Goal: Information Seeking & Learning: Find specific page/section

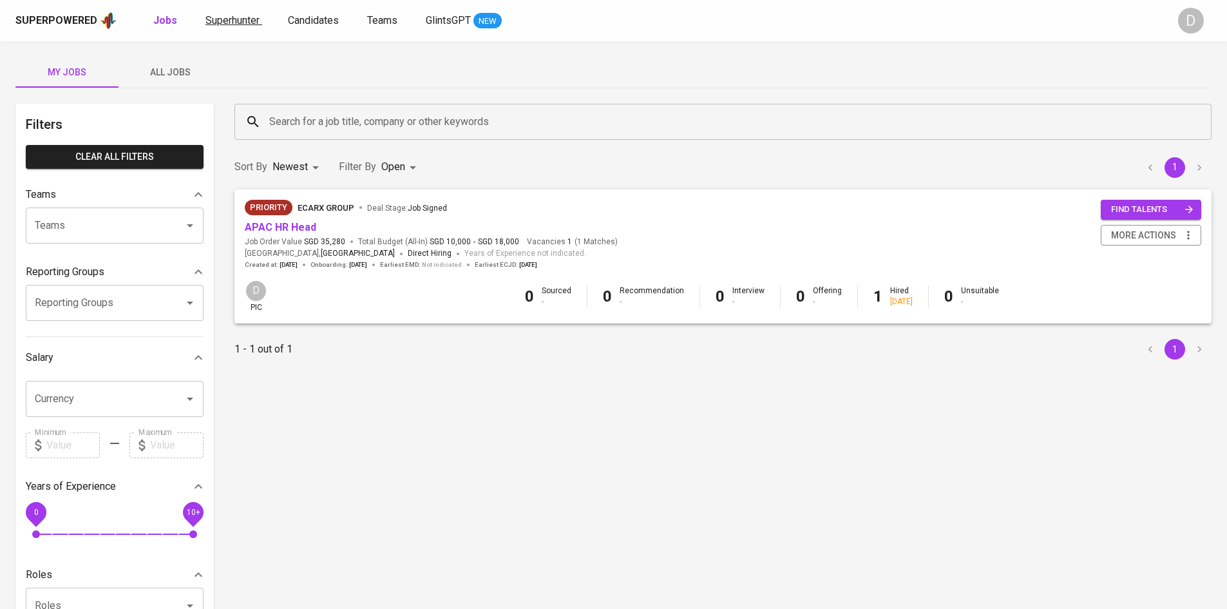
click at [252, 13] on link "Superhunter" at bounding box center [234, 21] width 57 height 16
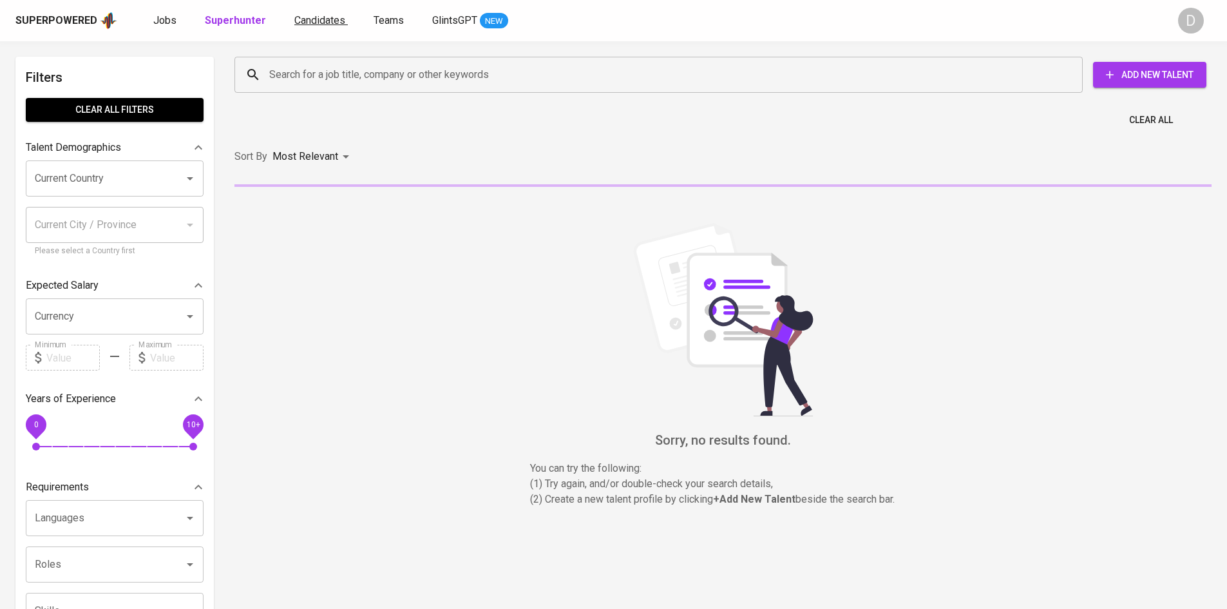
click at [311, 16] on span "Candidates" at bounding box center [319, 20] width 51 height 12
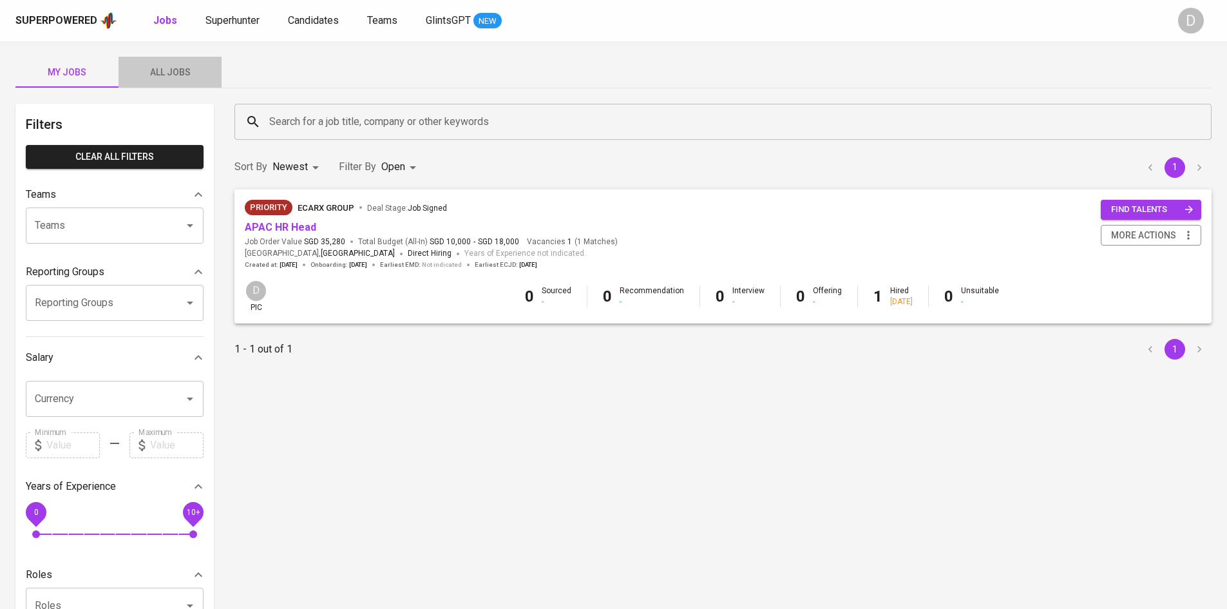
click at [184, 75] on span "All Jobs" at bounding box center [170, 72] width 88 height 16
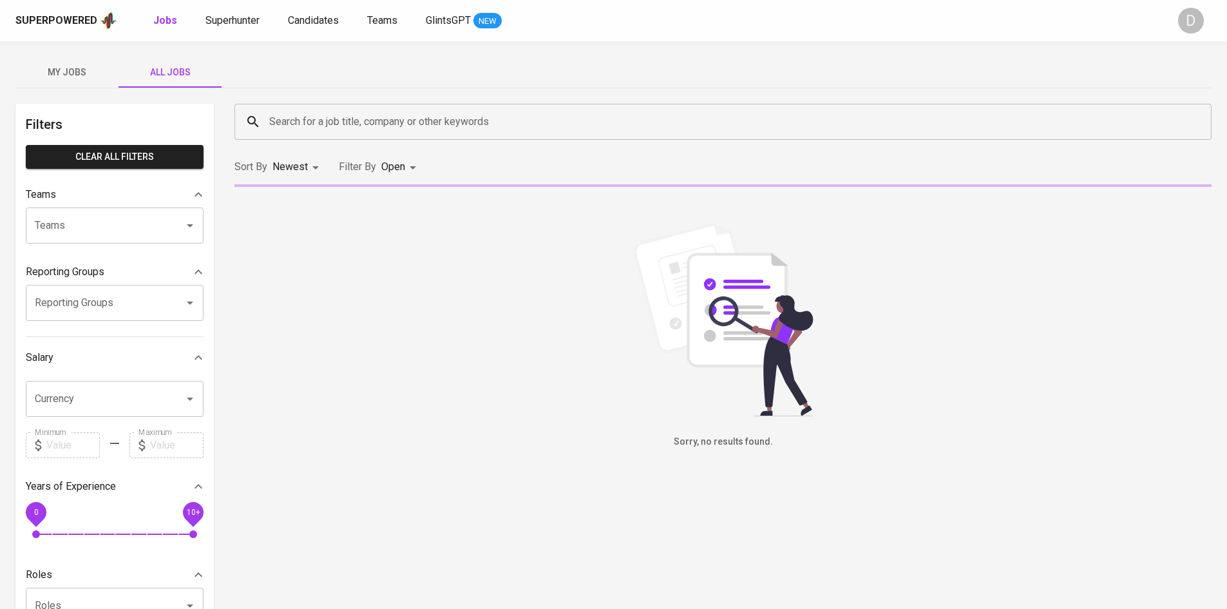
click at [394, 117] on input "Search for a job title, company or other keywords" at bounding box center [726, 122] width 921 height 24
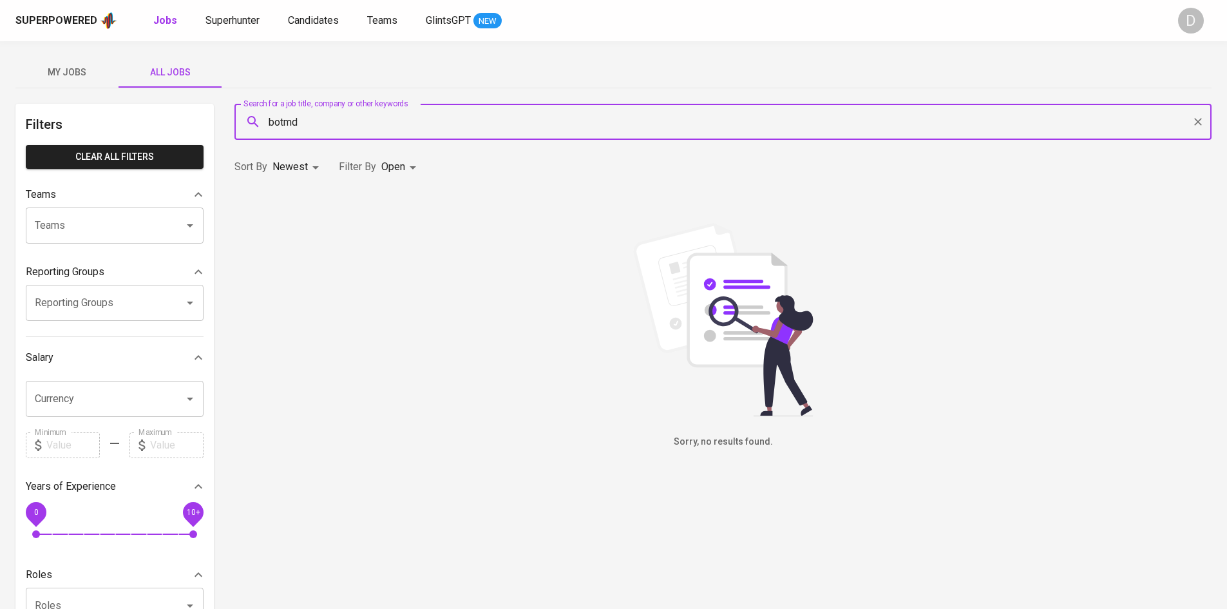
click at [361, 119] on input "botmd" at bounding box center [726, 122] width 921 height 24
click at [361, 118] on input "botmd" at bounding box center [726, 122] width 921 height 24
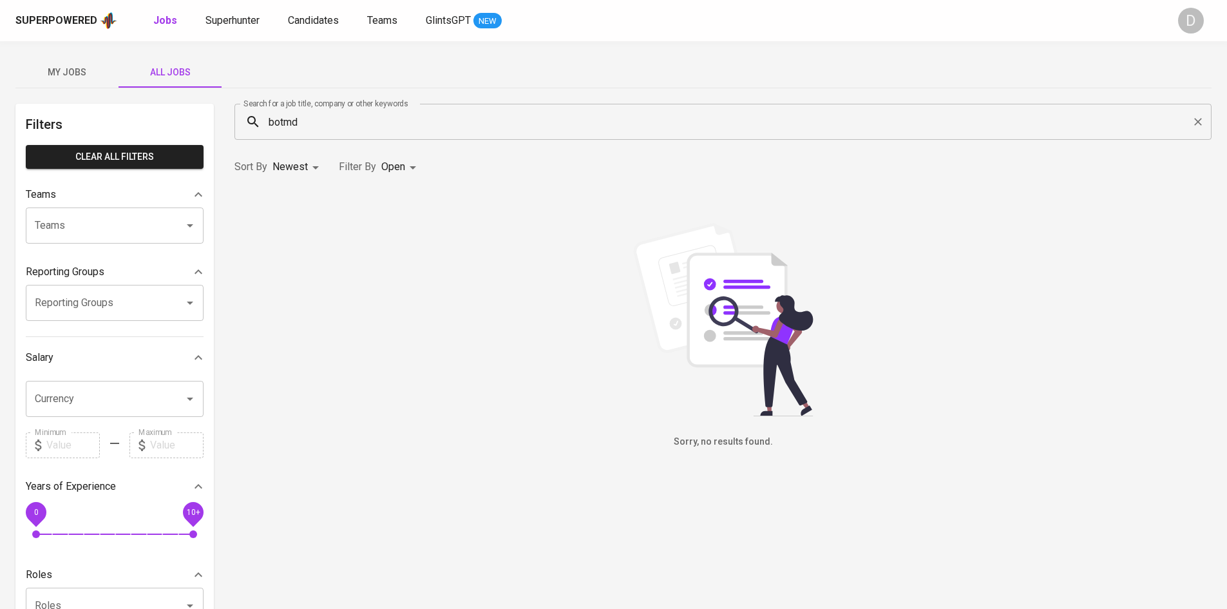
click at [332, 157] on div "Sort By Newest NEWEST Filter By Open OPEN" at bounding box center [327, 167] width 186 height 24
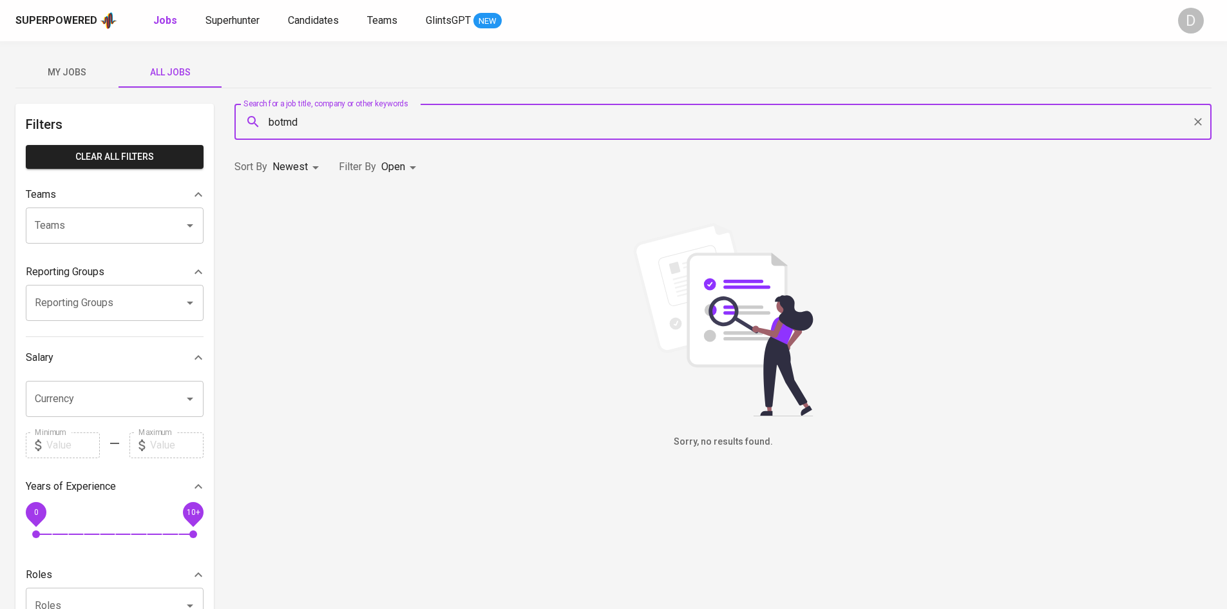
click at [320, 127] on input "botmd" at bounding box center [726, 122] width 921 height 24
click at [323, 162] on span "Companies" at bounding box center [297, 159] width 51 height 12
click at [325, 122] on input "bot" at bounding box center [726, 122] width 921 height 24
click at [401, 163] on body "Superpowered Jobs Superhunter Candidates Teams GlintsGPT NEW D My Jobs All Jobs…" at bounding box center [613, 439] width 1227 height 879
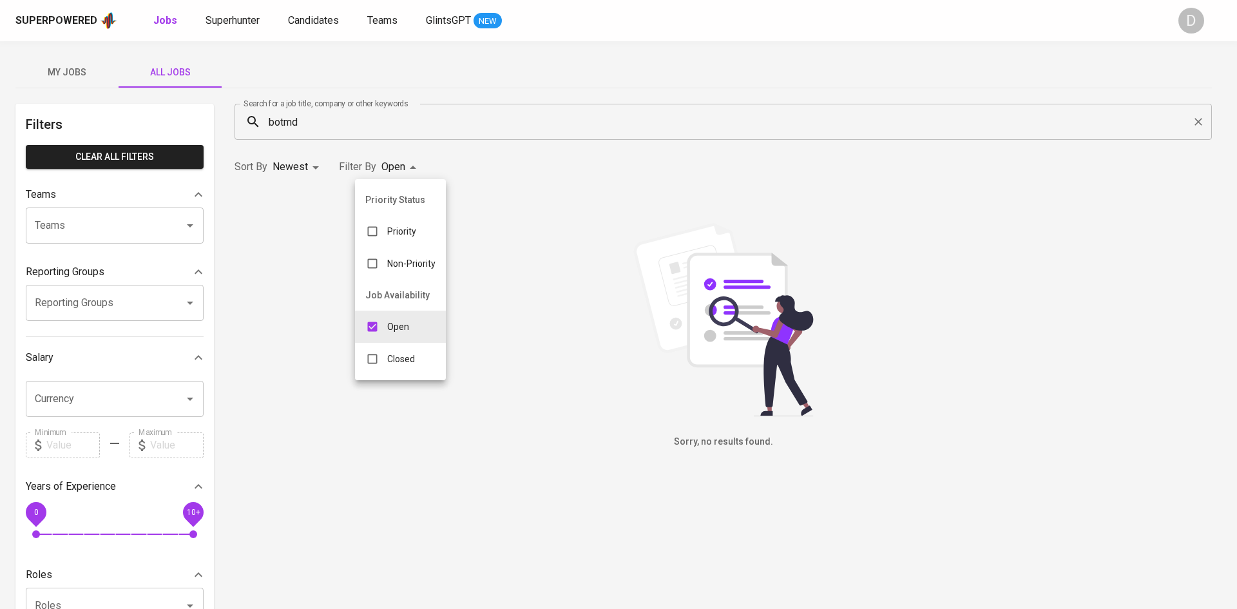
click at [551, 223] on div at bounding box center [618, 304] width 1237 height 609
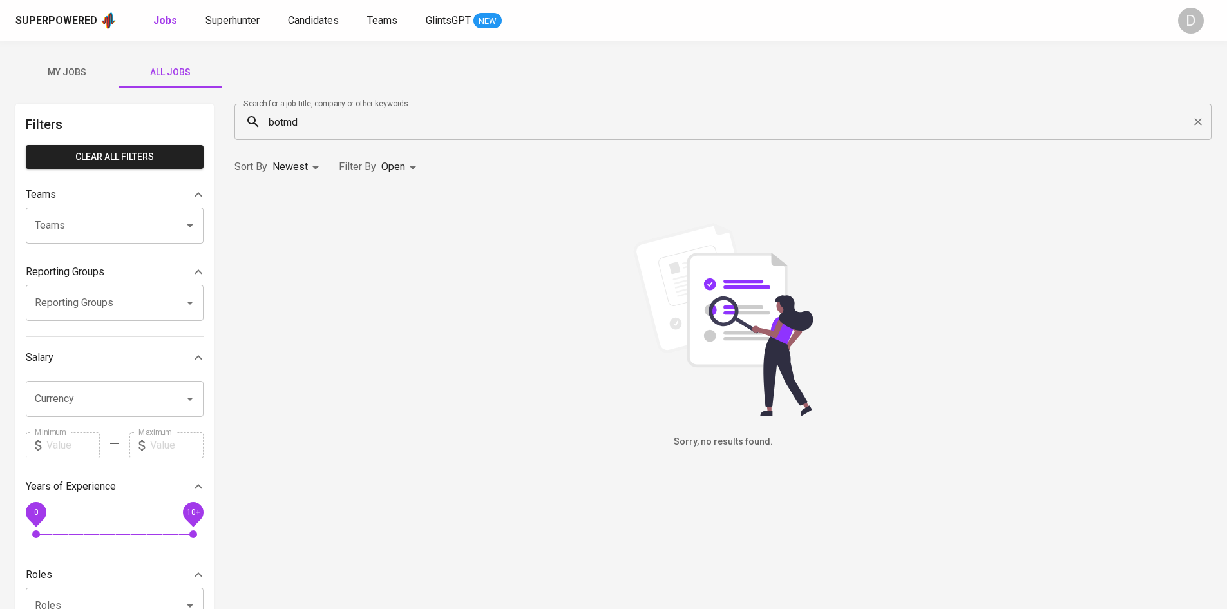
click at [325, 126] on input "botmd" at bounding box center [726, 122] width 921 height 24
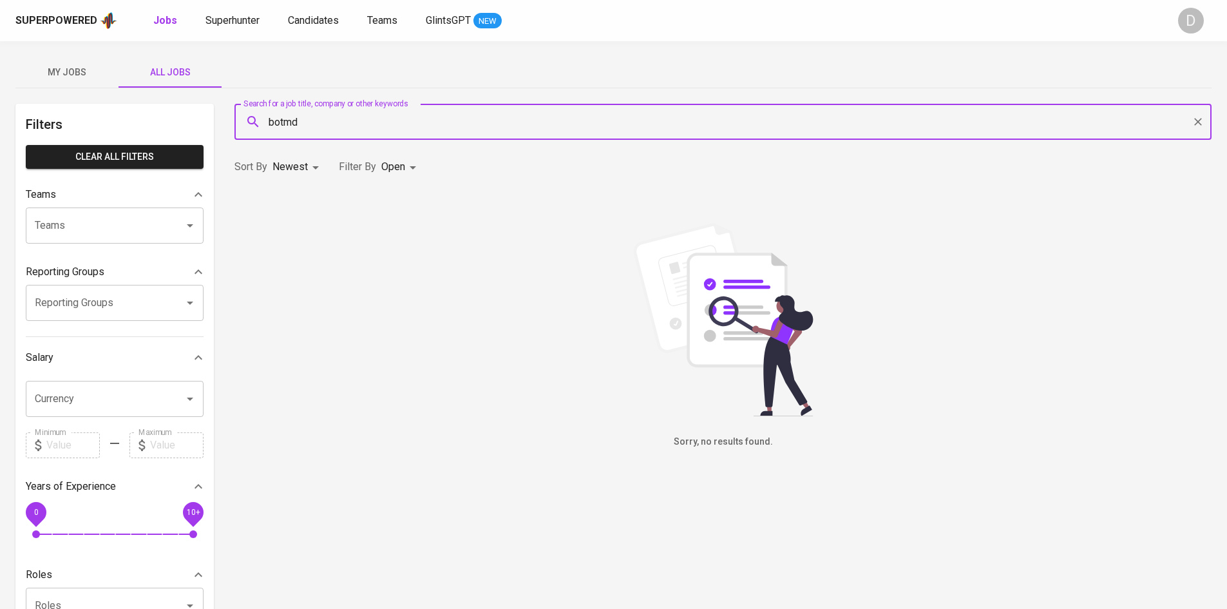
click at [325, 126] on input "botmd" at bounding box center [726, 122] width 921 height 24
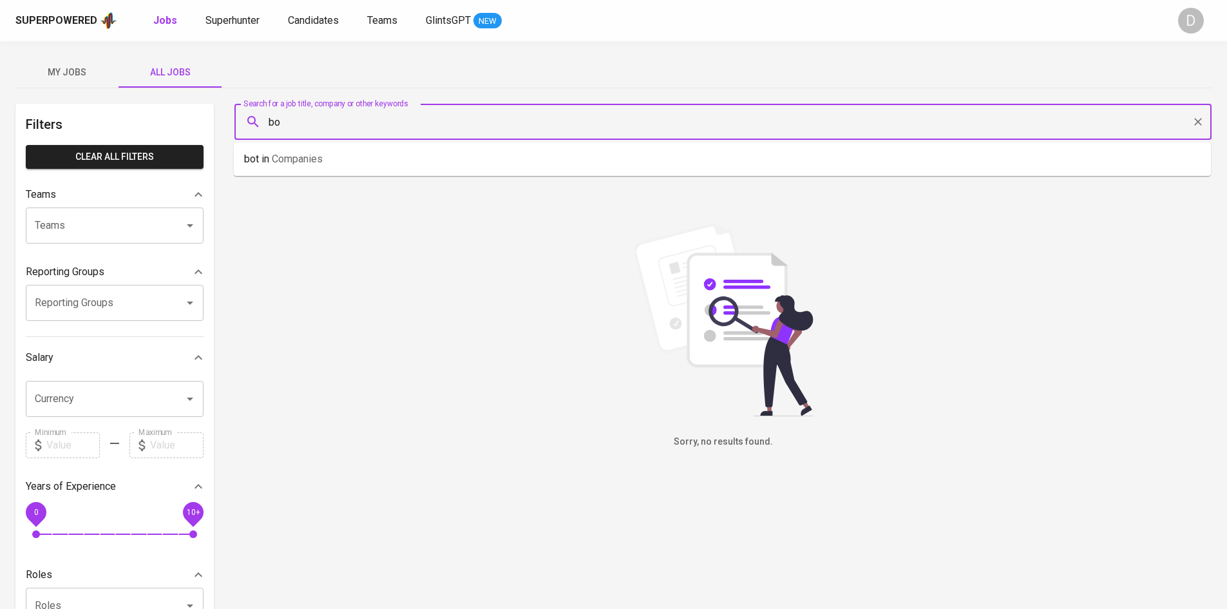
type input "b"
type input "bot"
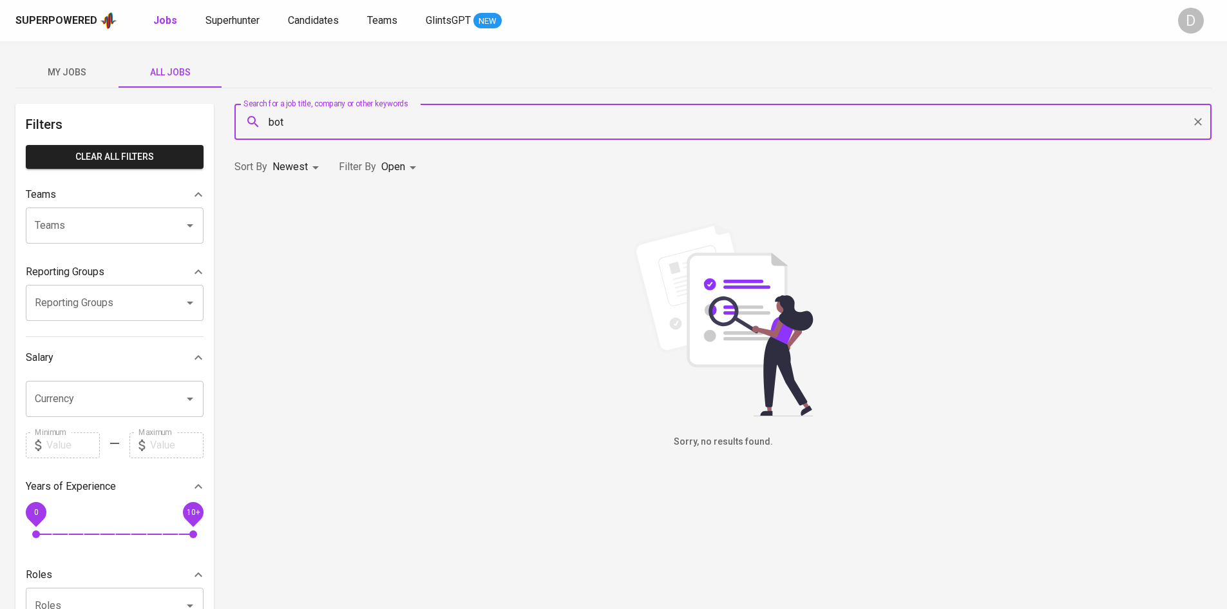
click at [410, 162] on body "Superpowered Jobs Superhunter Candidates Teams GlintsGPT NEW D My Jobs All Jobs…" at bounding box center [613, 439] width 1227 height 879
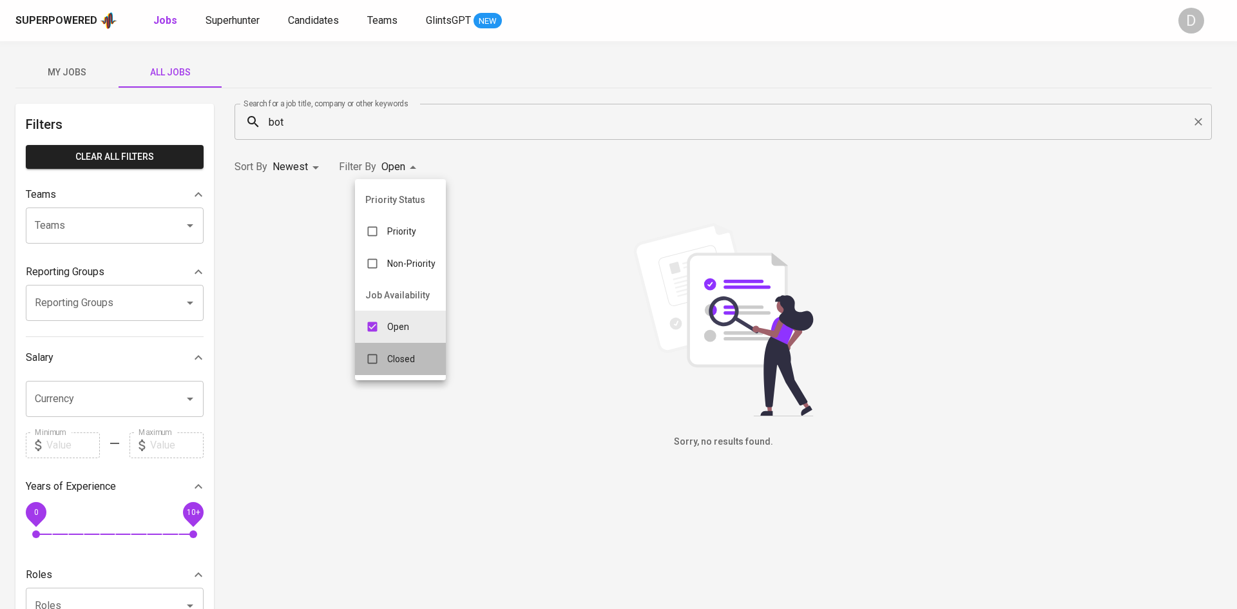
click at [408, 365] on div "Closed" at bounding box center [390, 359] width 70 height 24
type input "OPEN,CLOSE"
checkbox input "true"
click at [529, 285] on div at bounding box center [618, 304] width 1237 height 609
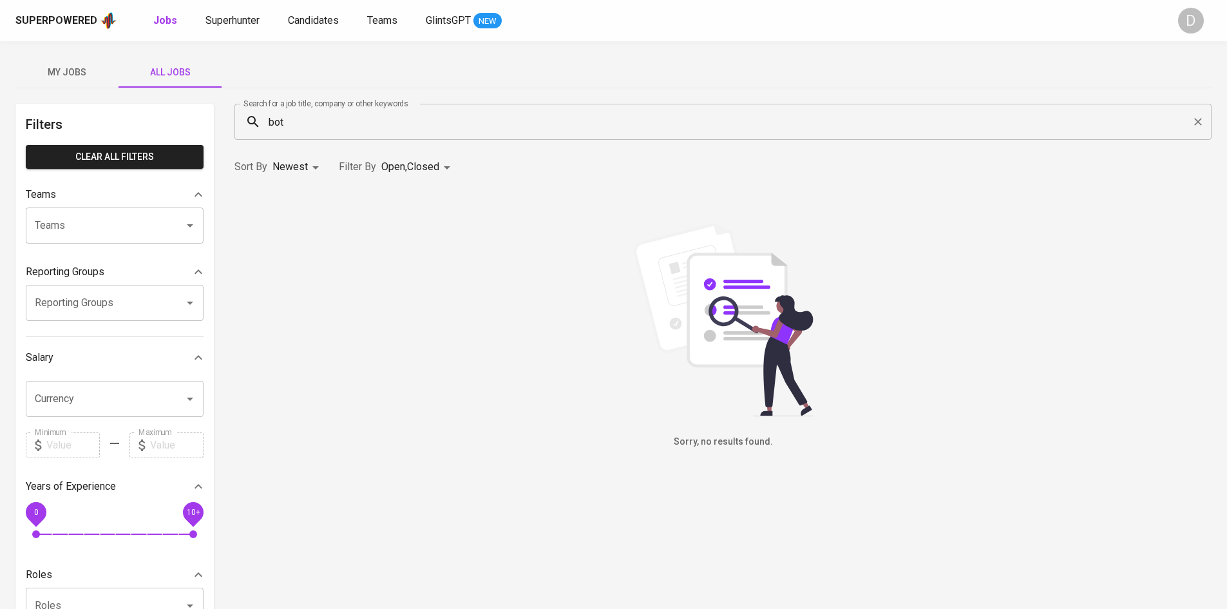
click at [375, 132] on input "bot" at bounding box center [726, 122] width 921 height 24
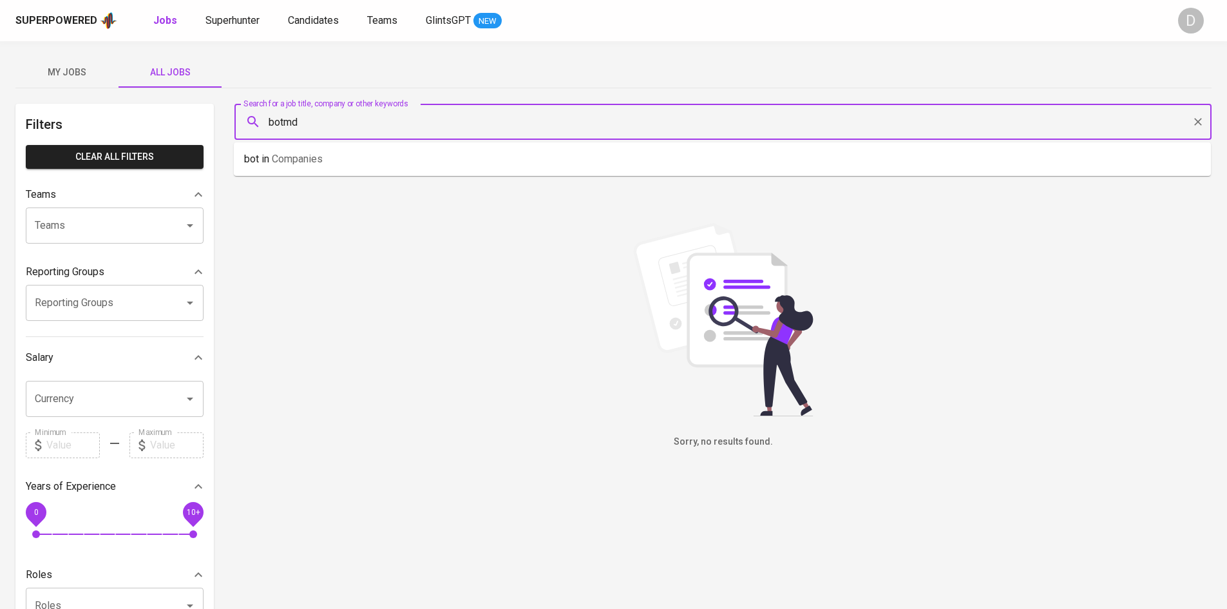
type input "botmd"
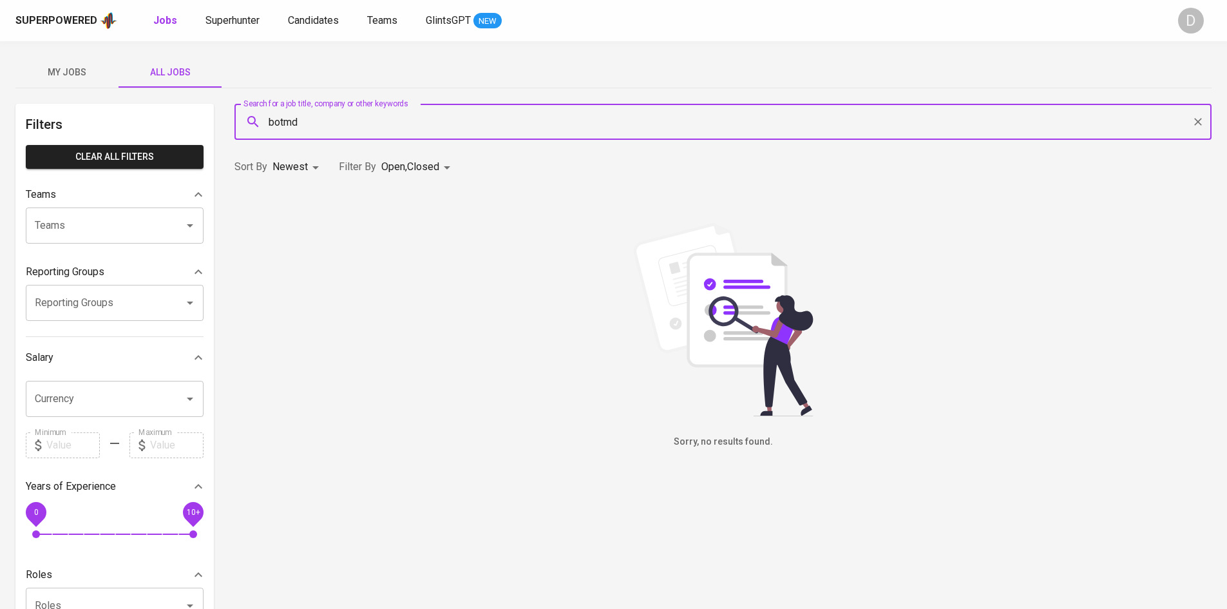
click at [434, 167] on body "Superpowered Jobs Superhunter Candidates Teams GlintsGPT NEW D My Jobs All Jobs…" at bounding box center [613, 439] width 1227 height 879
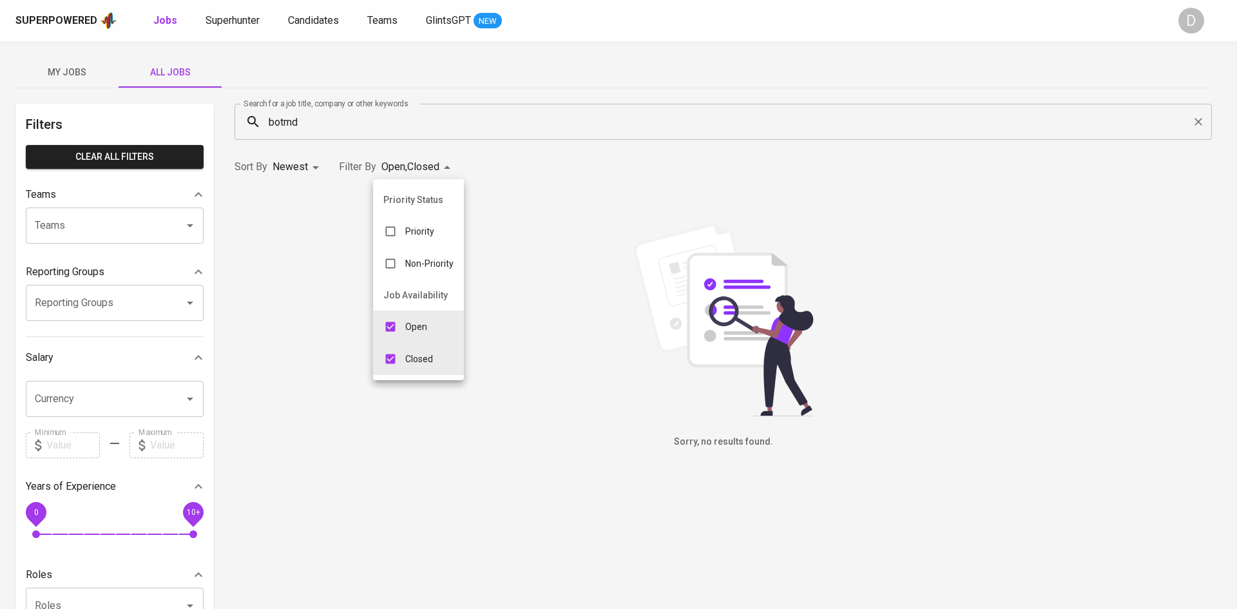
drag, startPoint x: 414, startPoint y: 355, endPoint x: 415, endPoint y: 348, distance: 7.2
click at [414, 354] on p "Closed" at bounding box center [419, 358] width 28 height 13
type input "OPEN"
checkbox input "false"
click at [530, 320] on div at bounding box center [618, 304] width 1237 height 609
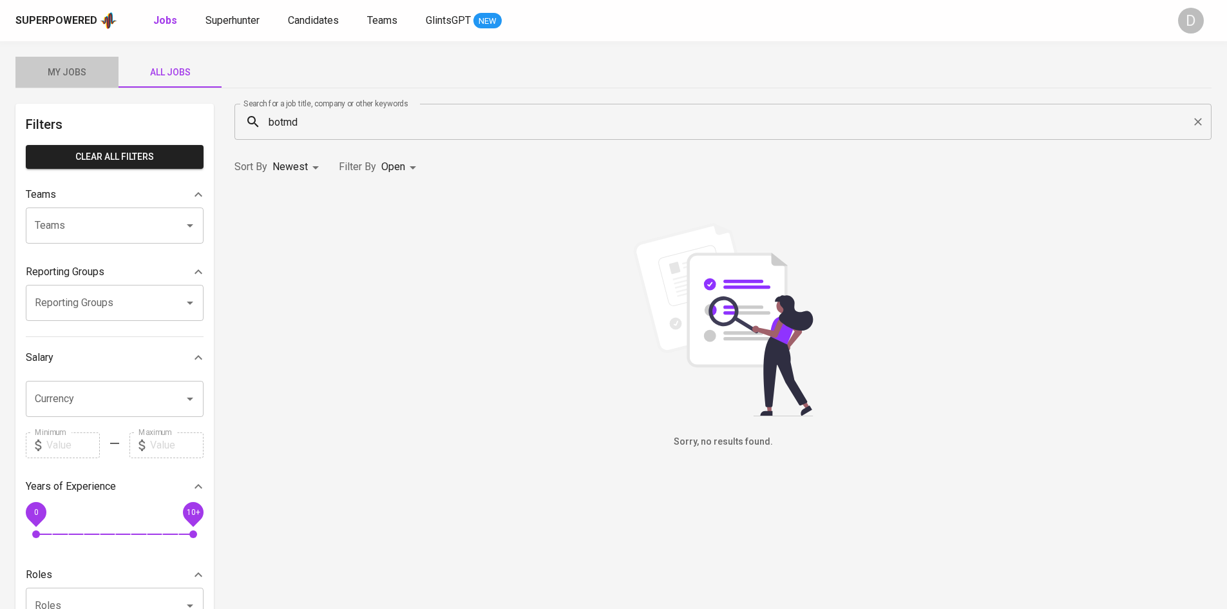
click at [64, 71] on span "My Jobs" at bounding box center [67, 72] width 88 height 16
click at [153, 23] on b "Jobs" at bounding box center [165, 20] width 24 height 12
type input "OPEN"
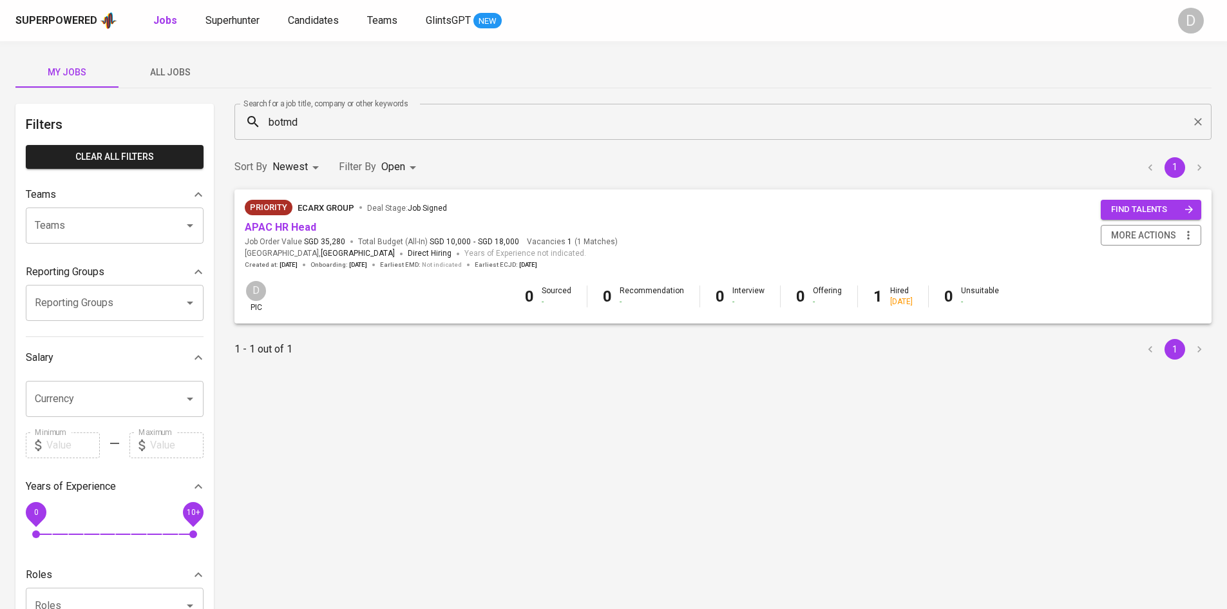
click at [162, 70] on span "All Jobs" at bounding box center [170, 72] width 88 height 16
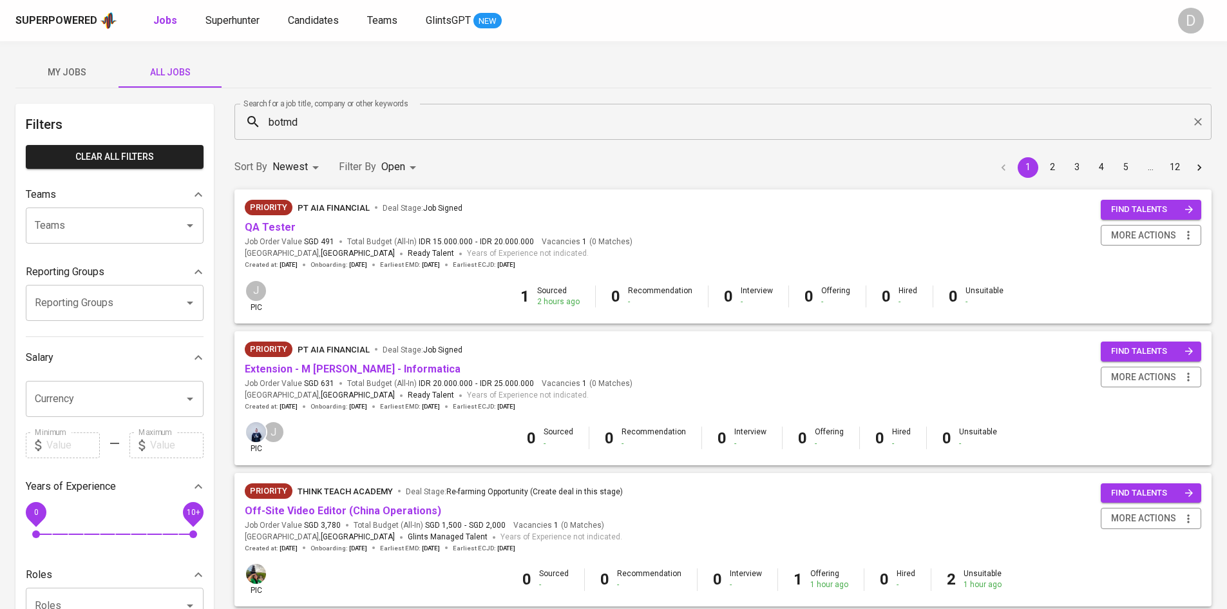
click at [460, 122] on input "botmd" at bounding box center [726, 122] width 921 height 24
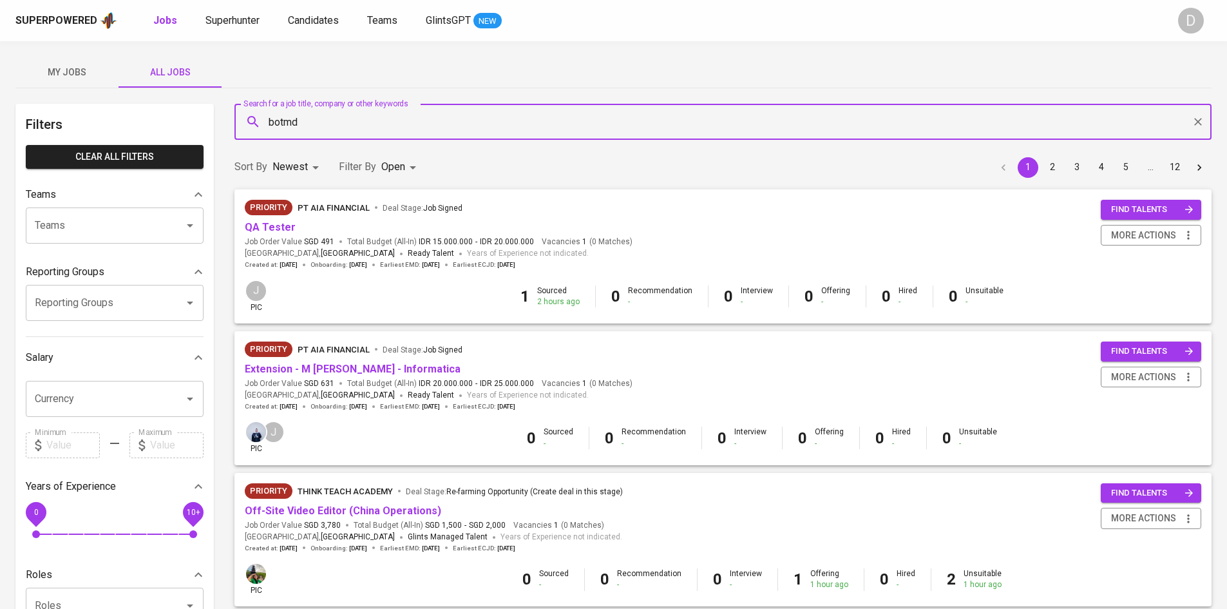
click at [460, 122] on input "botmd" at bounding box center [726, 122] width 921 height 24
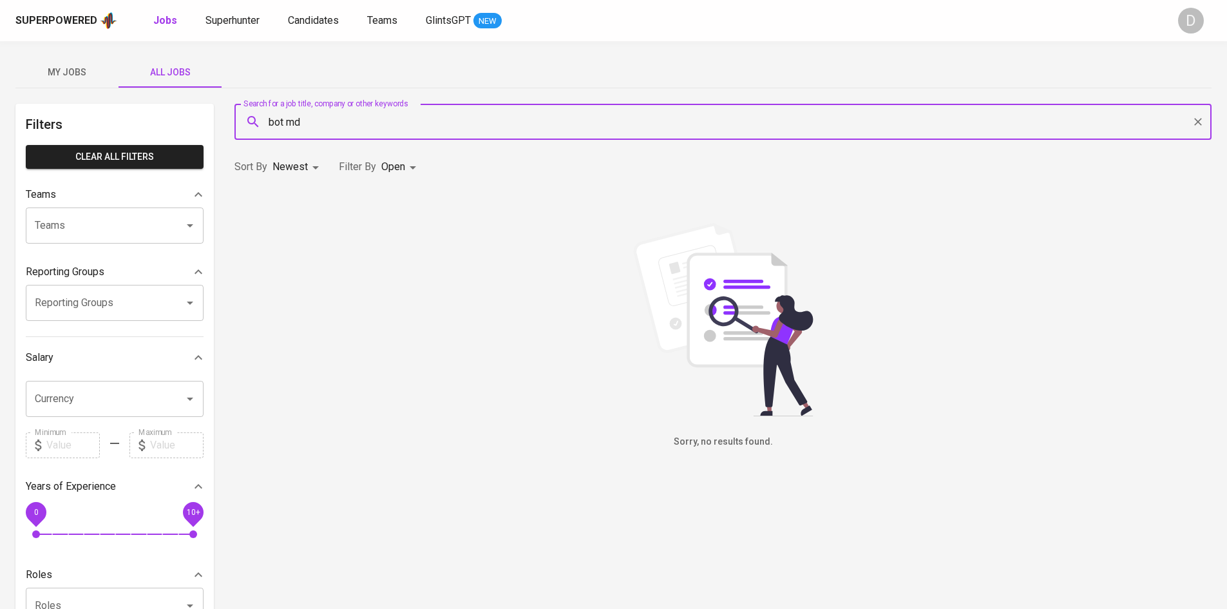
click at [460, 122] on input "bot md" at bounding box center [726, 122] width 921 height 24
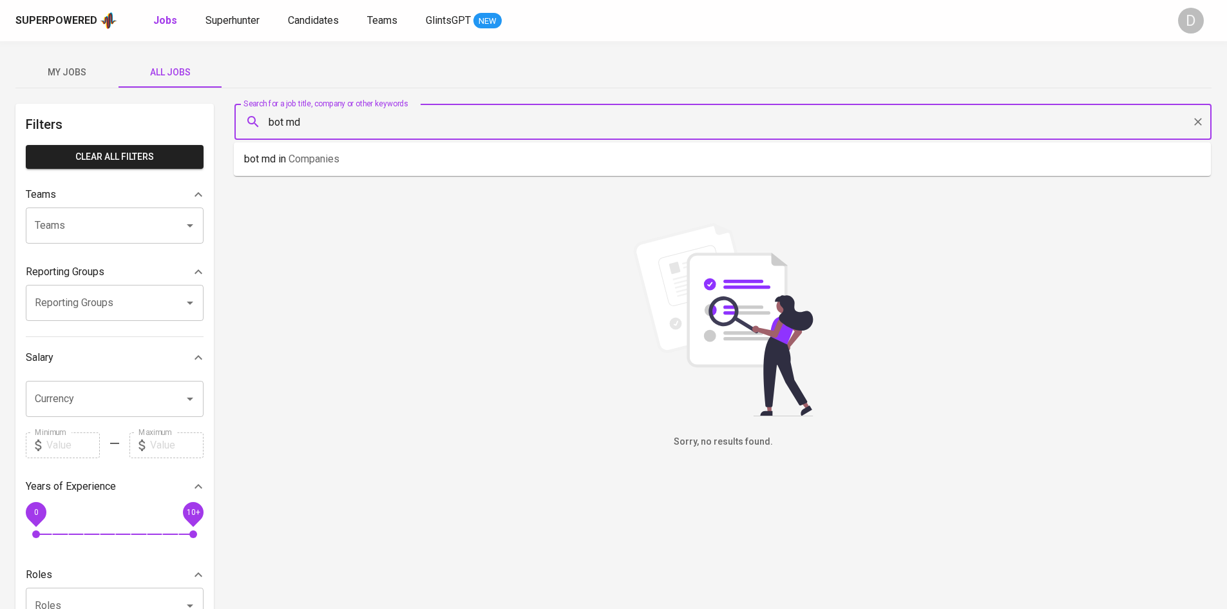
click at [460, 122] on input "bot md" at bounding box center [726, 122] width 921 height 24
type input "botmd"
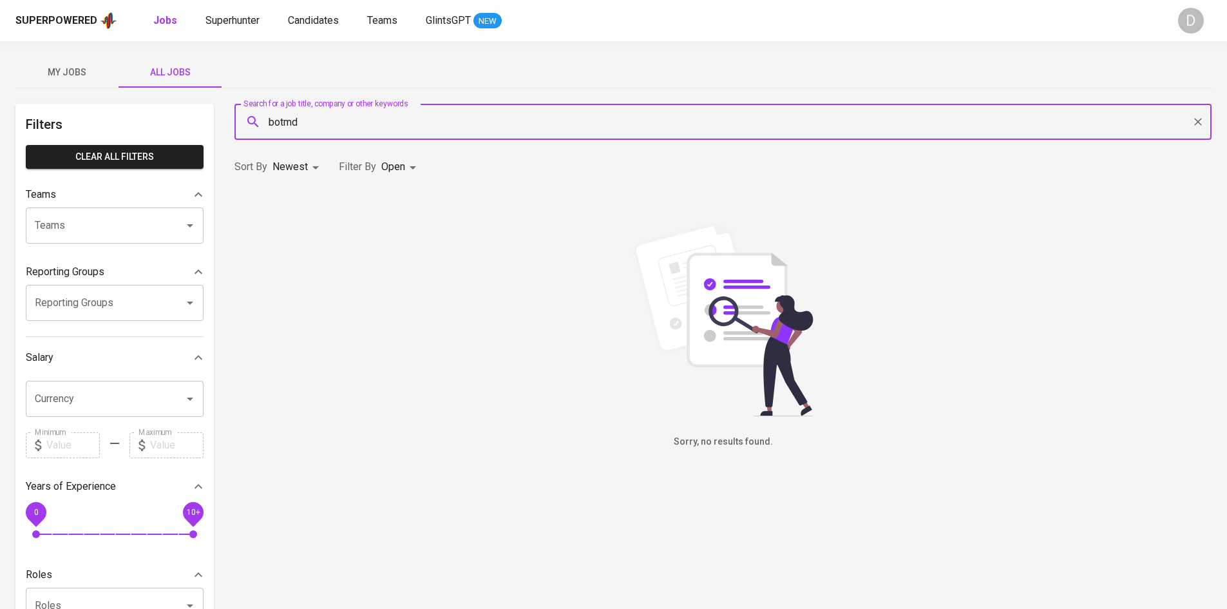
click at [460, 122] on input "botmd" at bounding box center [726, 122] width 921 height 24
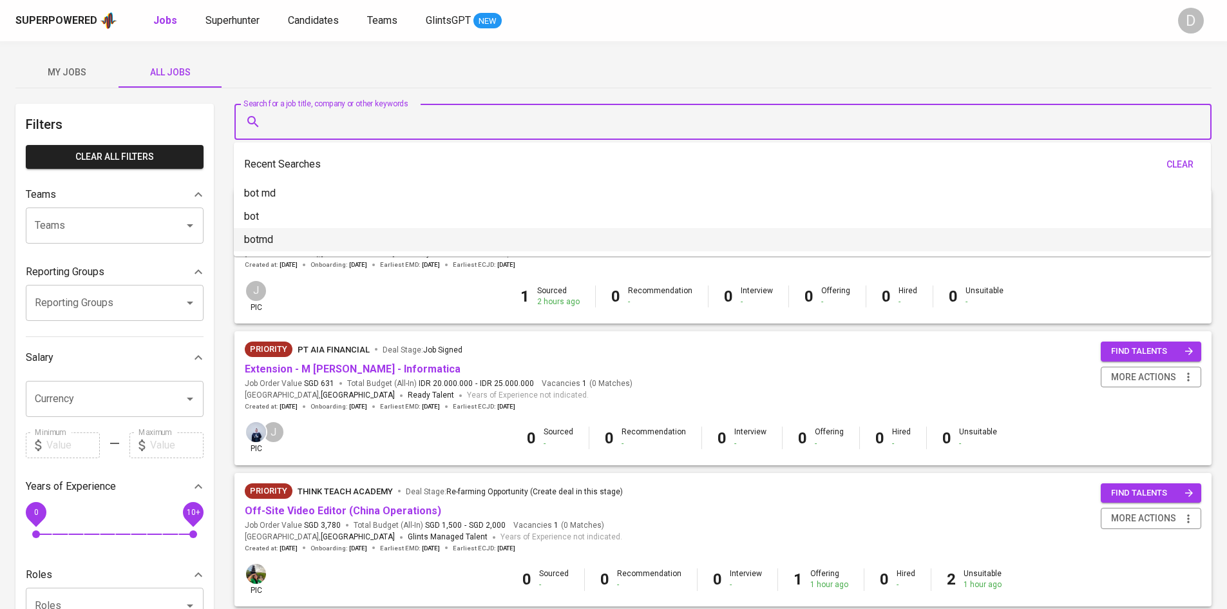
click at [170, 227] on div at bounding box center [180, 225] width 33 height 18
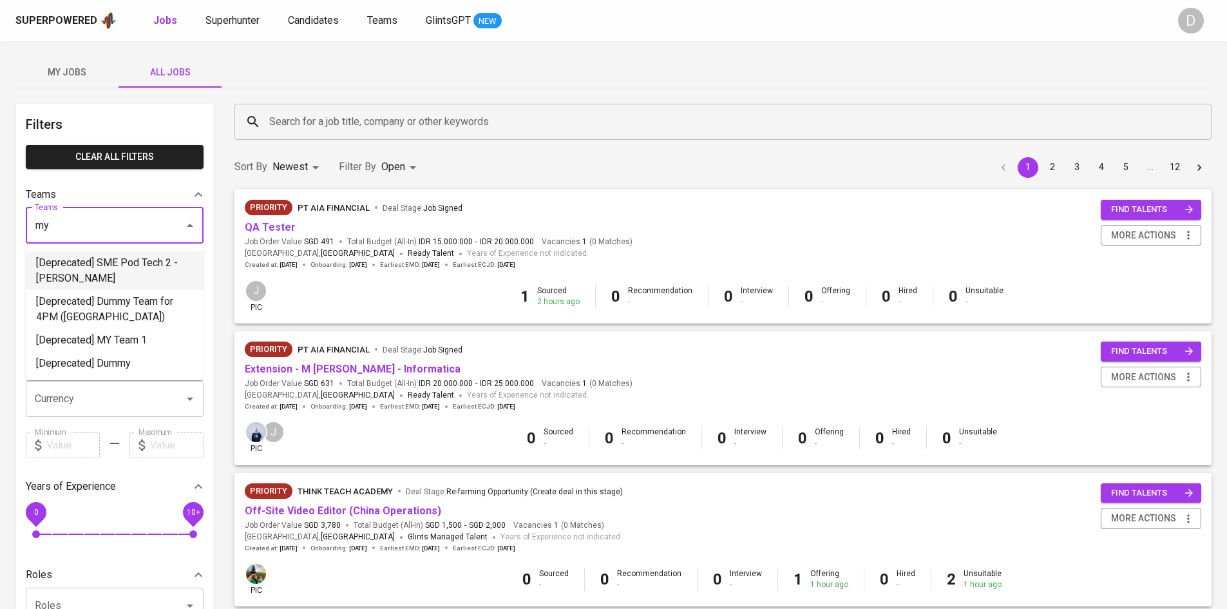
click at [124, 220] on input "my" at bounding box center [97, 225] width 130 height 24
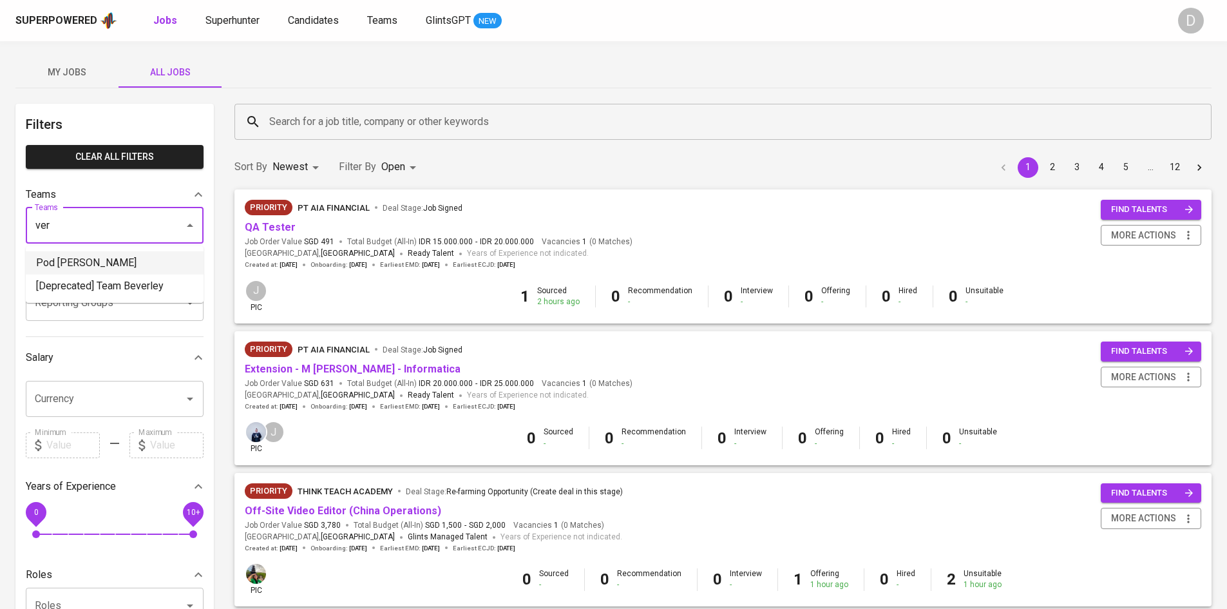
click at [109, 261] on li "Pod Vern" at bounding box center [115, 262] width 178 height 23
type input "ver"
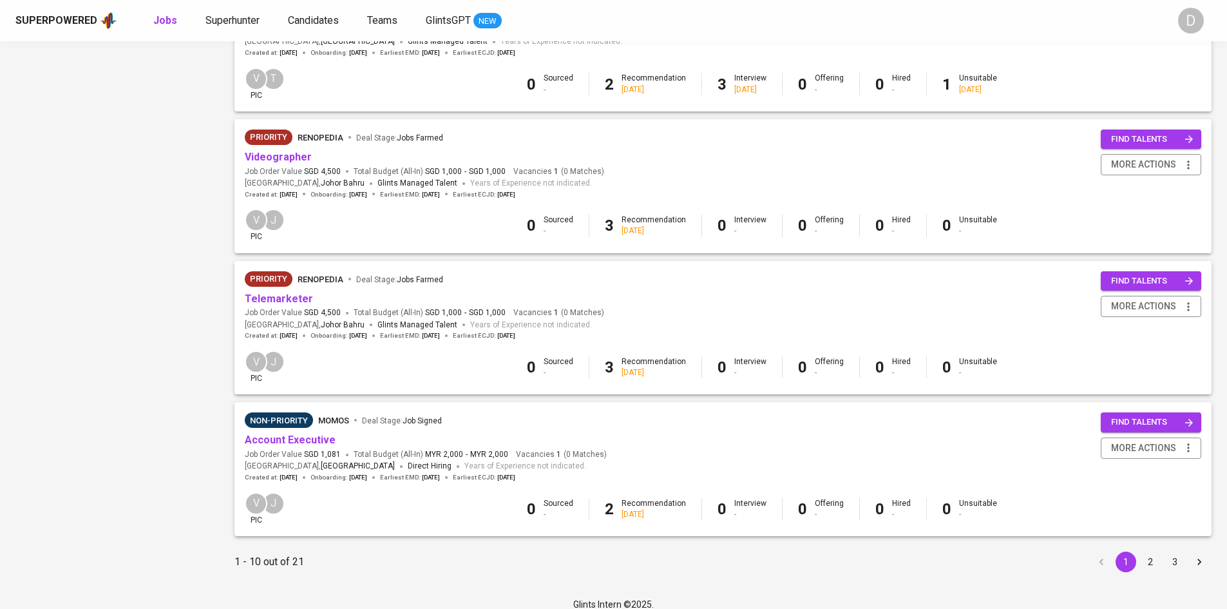
scroll to position [1080, 0]
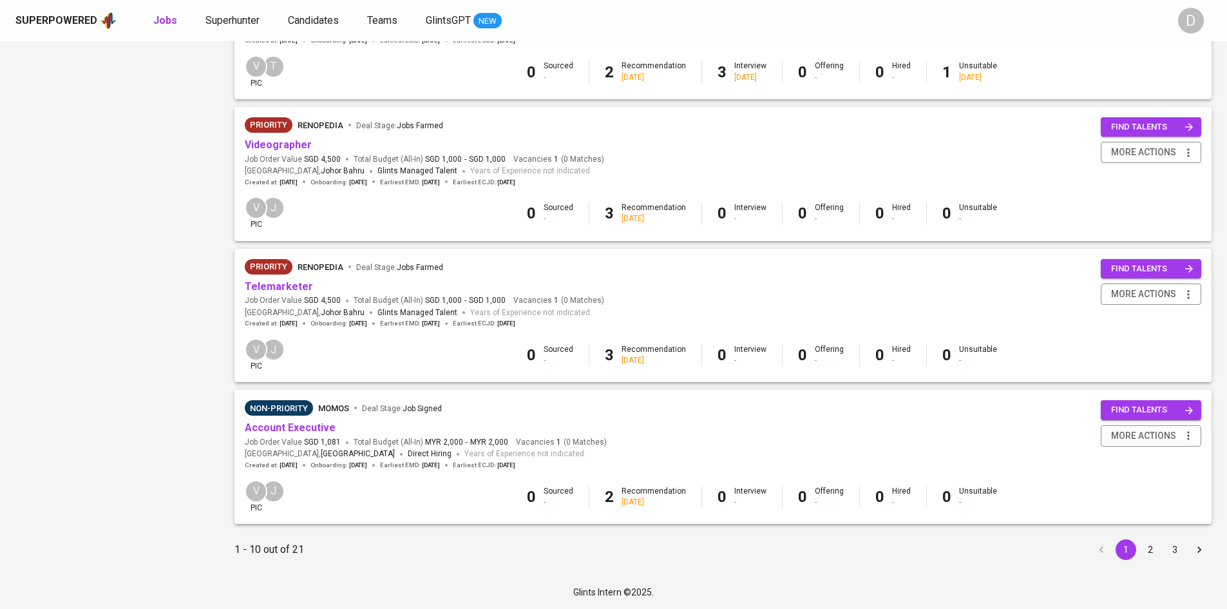
click at [1154, 544] on button "2" at bounding box center [1150, 549] width 21 height 21
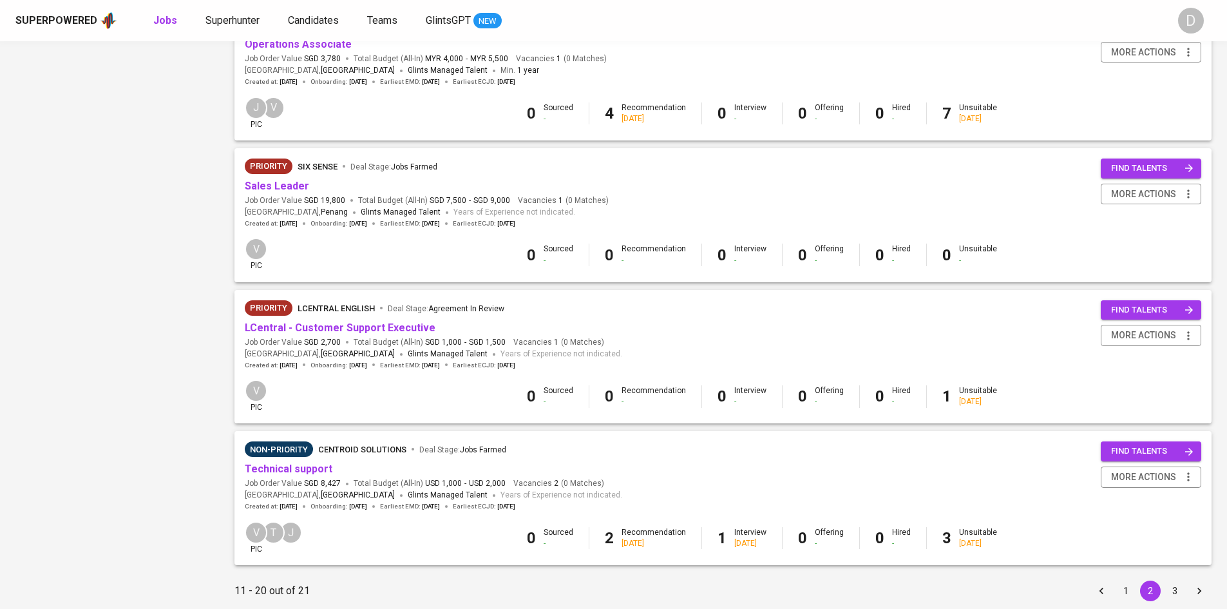
scroll to position [1080, 0]
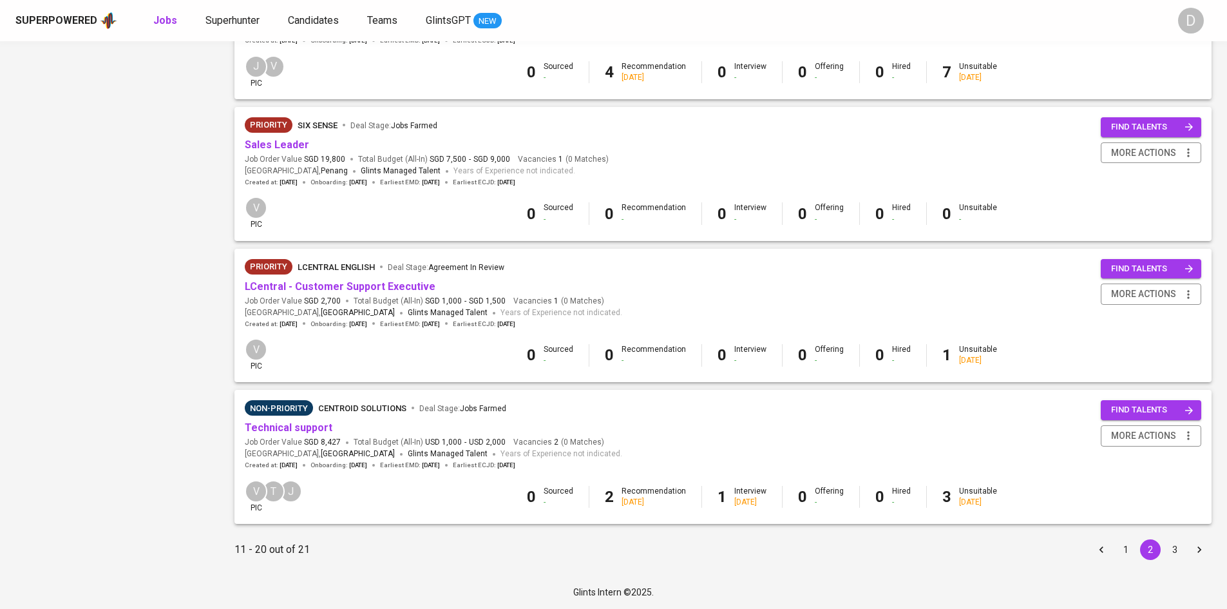
click at [1172, 544] on button "3" at bounding box center [1175, 549] width 21 height 21
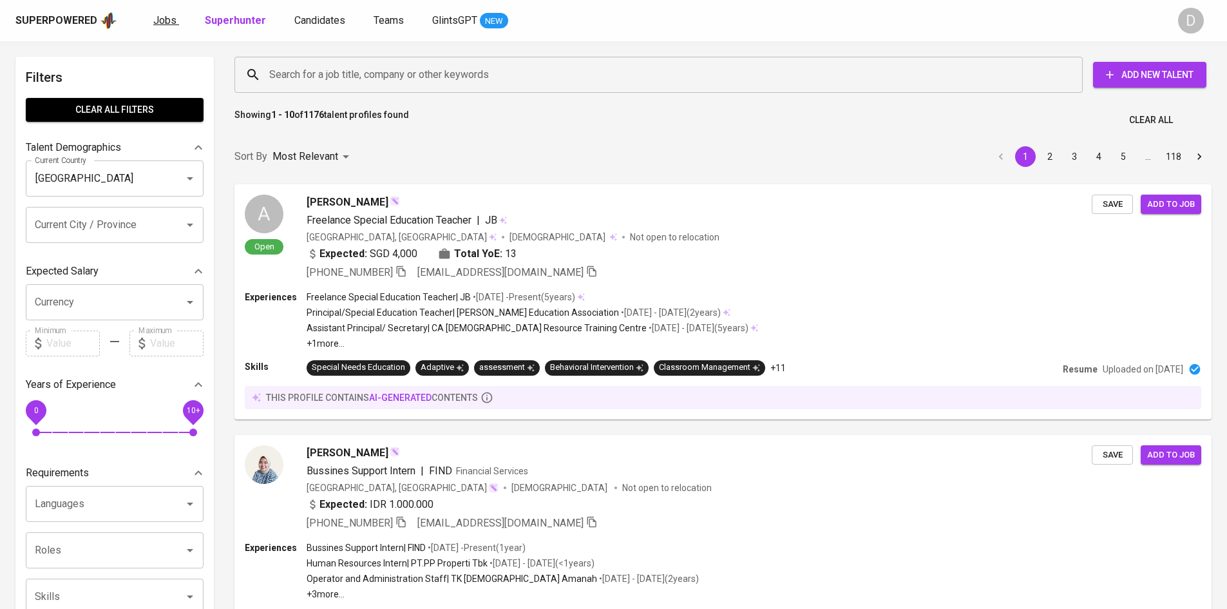
click at [159, 21] on span "Jobs" at bounding box center [164, 20] width 23 height 12
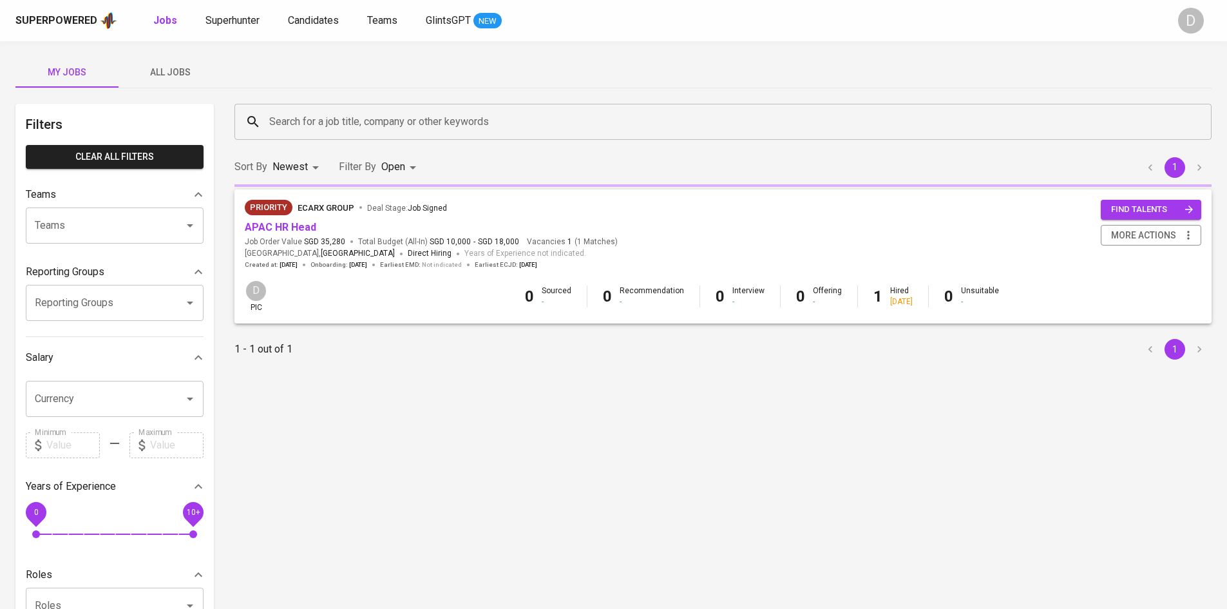
click at [169, 68] on span "All Jobs" at bounding box center [170, 72] width 88 height 16
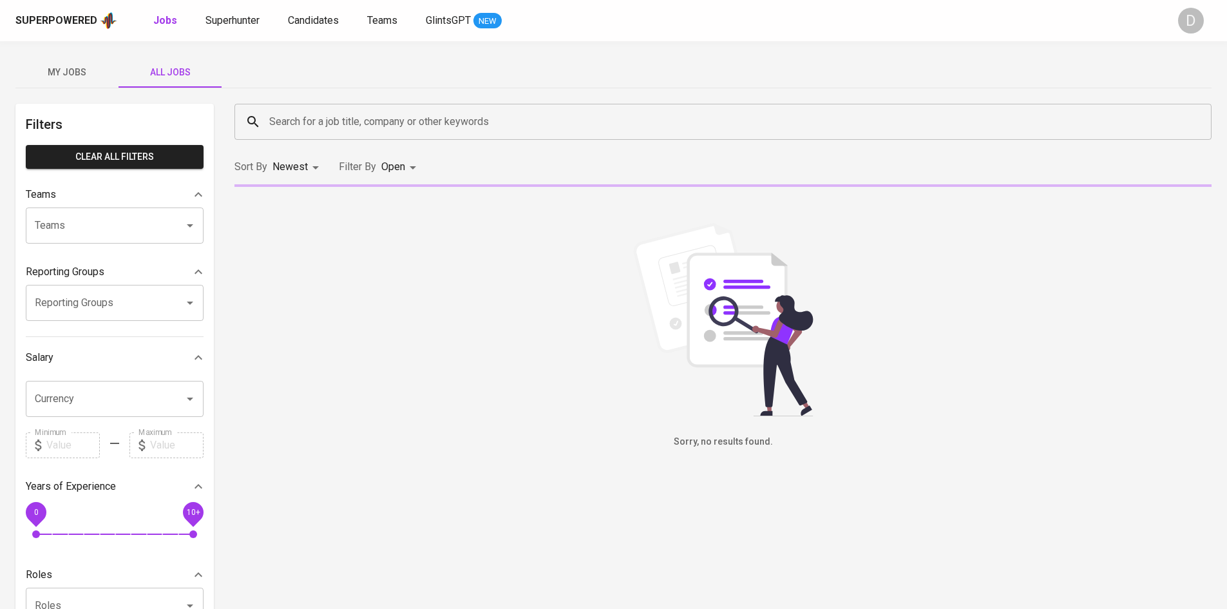
click at [302, 120] on input "Search for a job title, company or other keywords" at bounding box center [726, 122] width 921 height 24
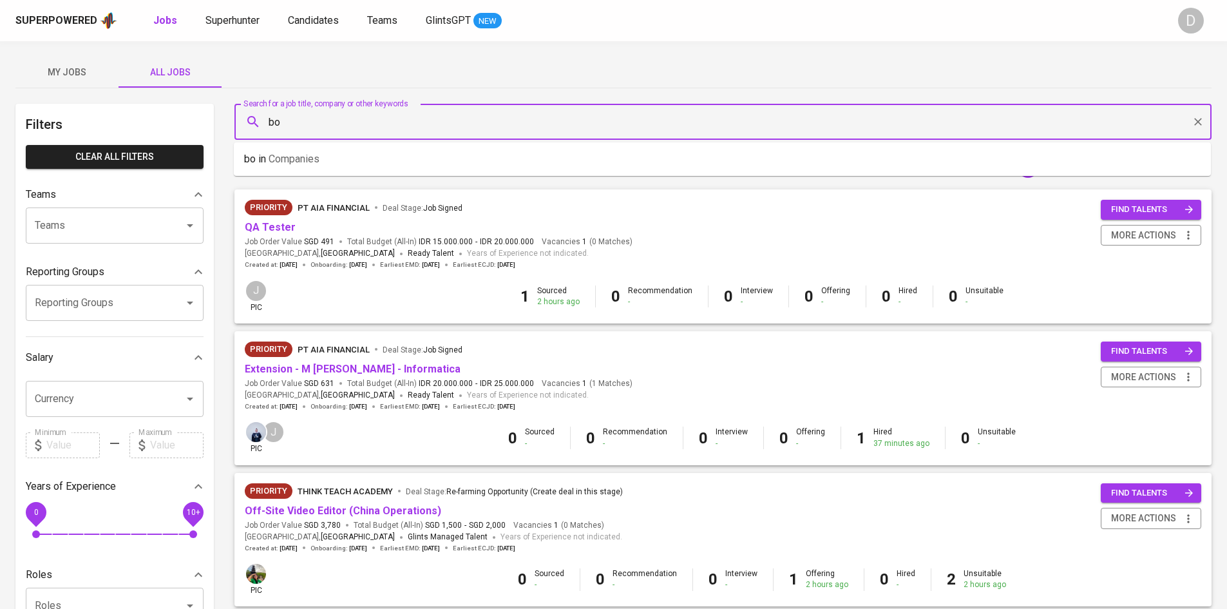
type input "b"
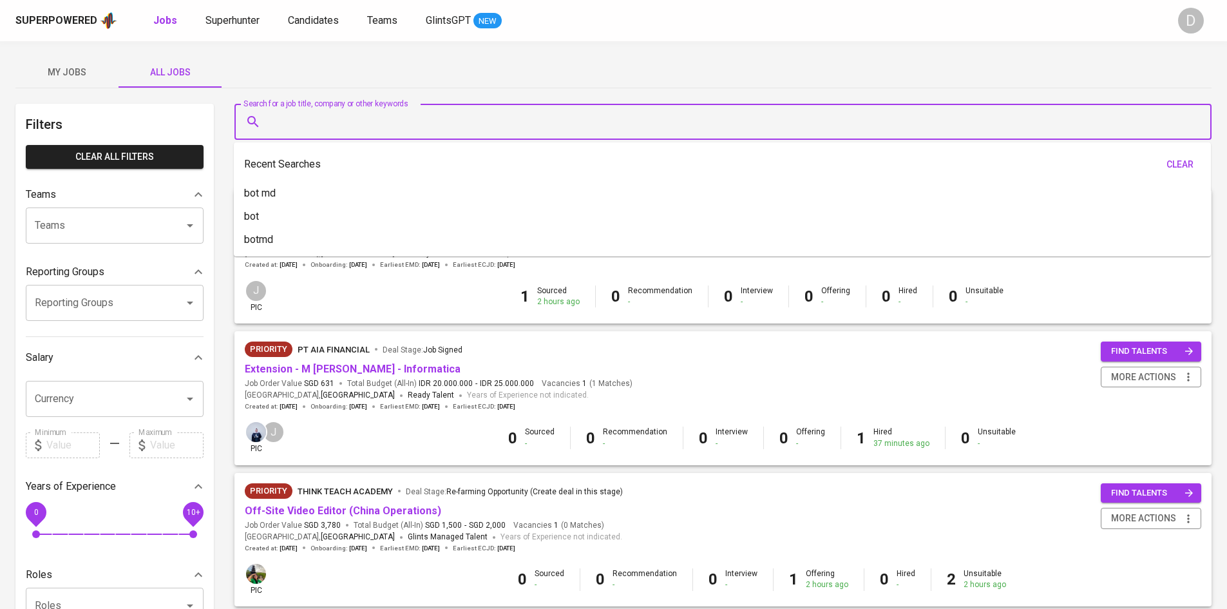
paste input "34227372671"
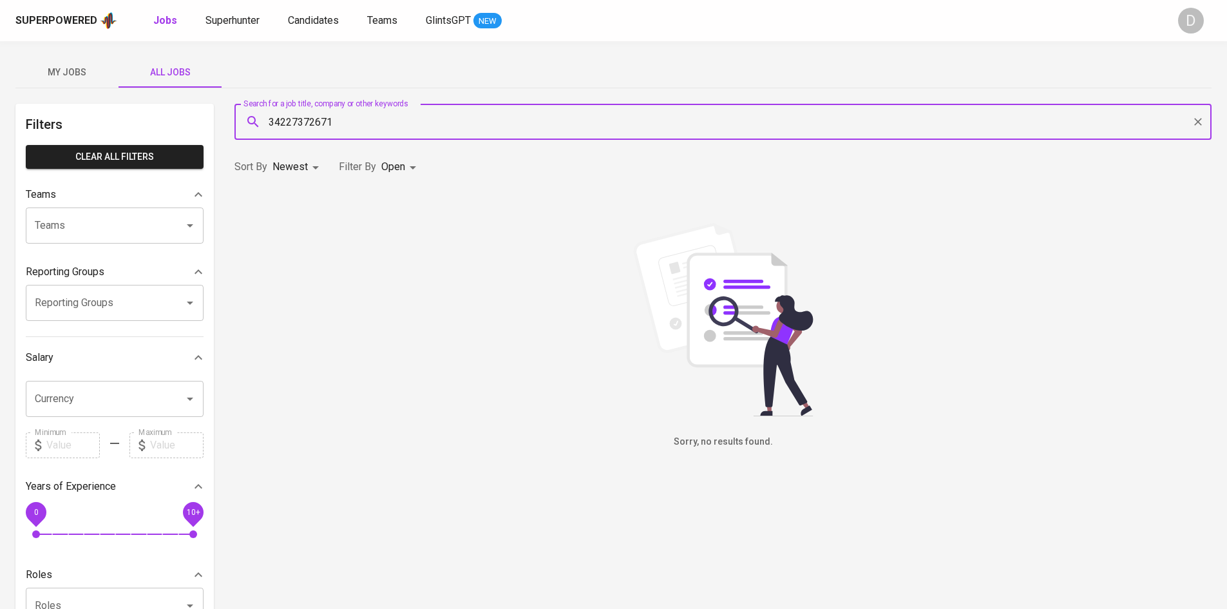
click at [352, 121] on input "34227372671" at bounding box center [726, 122] width 921 height 24
click at [352, 120] on input "34227372671" at bounding box center [726, 122] width 921 height 24
type input "Bot MD"
click at [406, 135] on div "Bot MD Search for a job title, company or other keywords" at bounding box center [722, 122] width 977 height 36
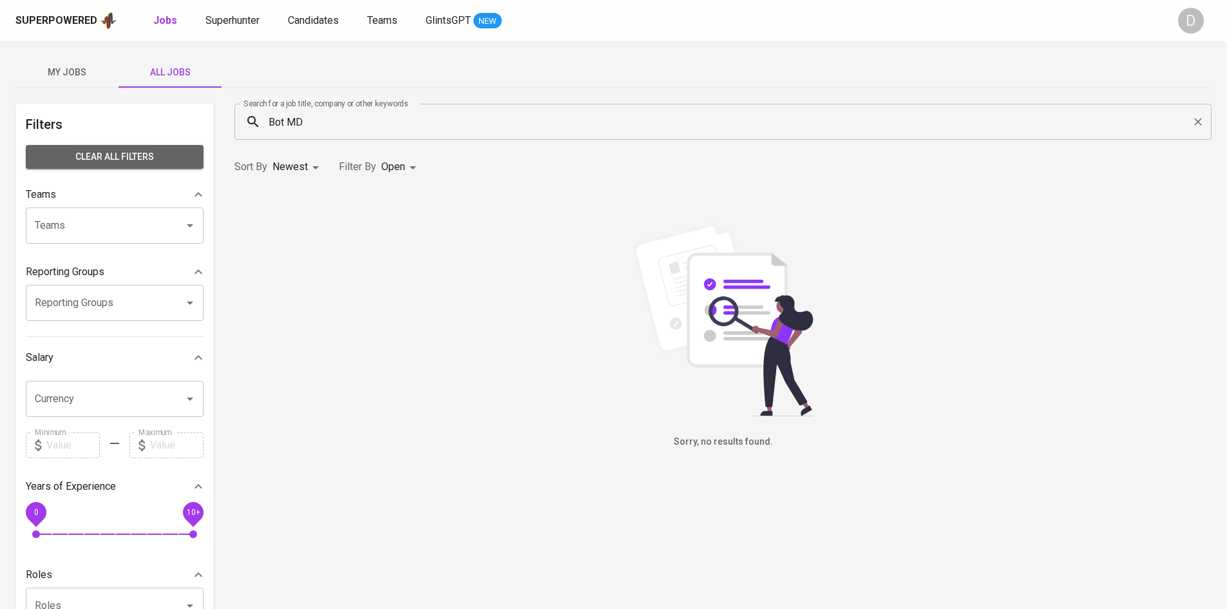
click at [147, 160] on span "Clear All filters" at bounding box center [114, 157] width 157 height 16
click at [408, 168] on body "Superpowered Jobs Superhunter Candidates Teams GlintsGPT NEW D My Jobs All Jobs…" at bounding box center [613, 439] width 1227 height 879
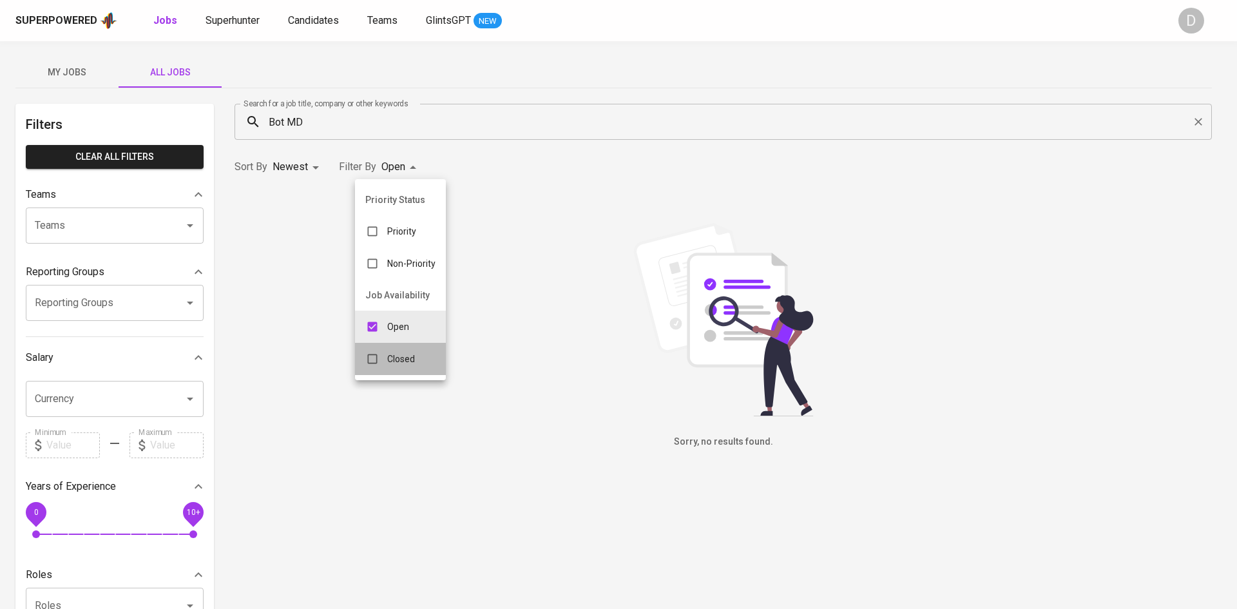
click at [396, 357] on p "Closed" at bounding box center [401, 358] width 28 height 13
type input "OPEN,CLOSE"
checkbox input "true"
click at [284, 120] on div at bounding box center [618, 304] width 1237 height 609
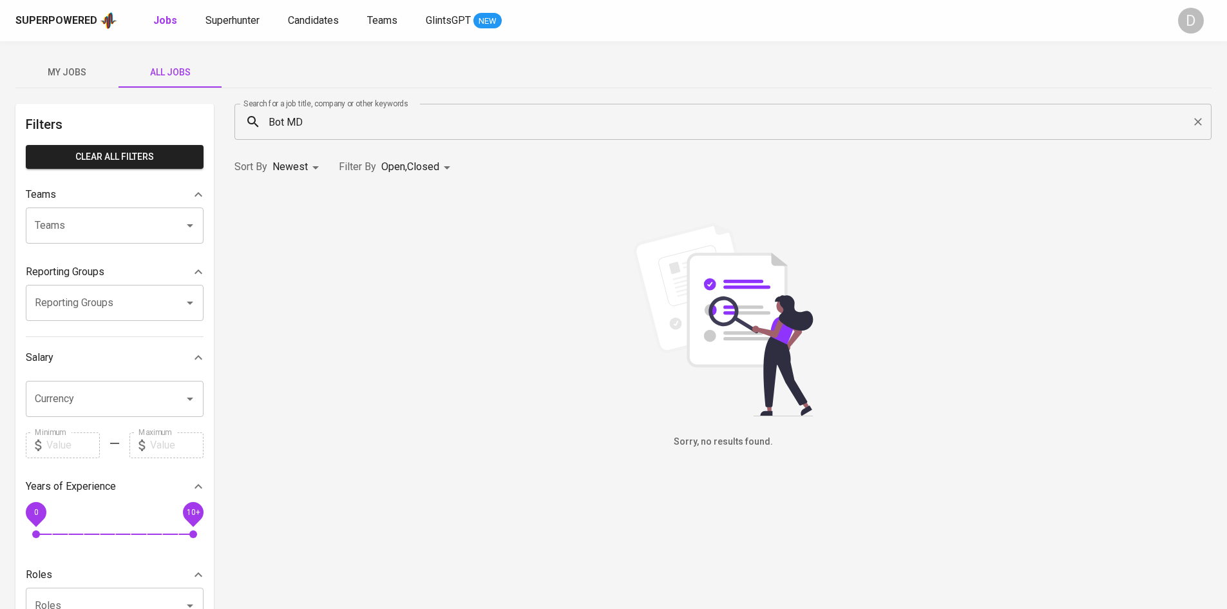
click at [289, 118] on input "Bot MD" at bounding box center [726, 122] width 921 height 24
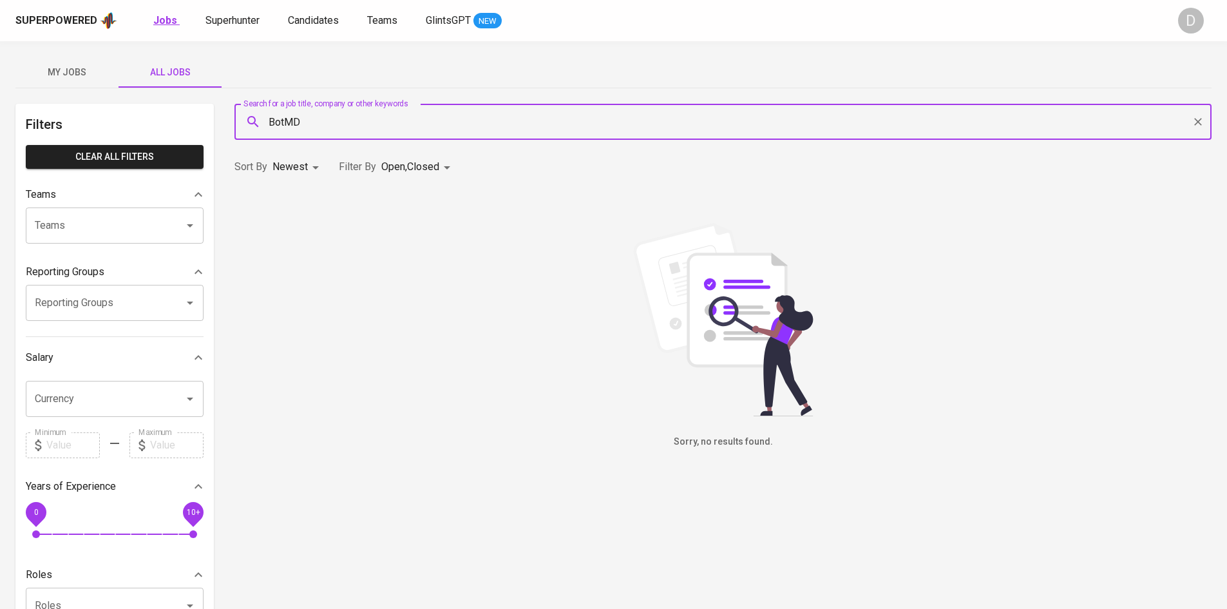
type input "BotMD"
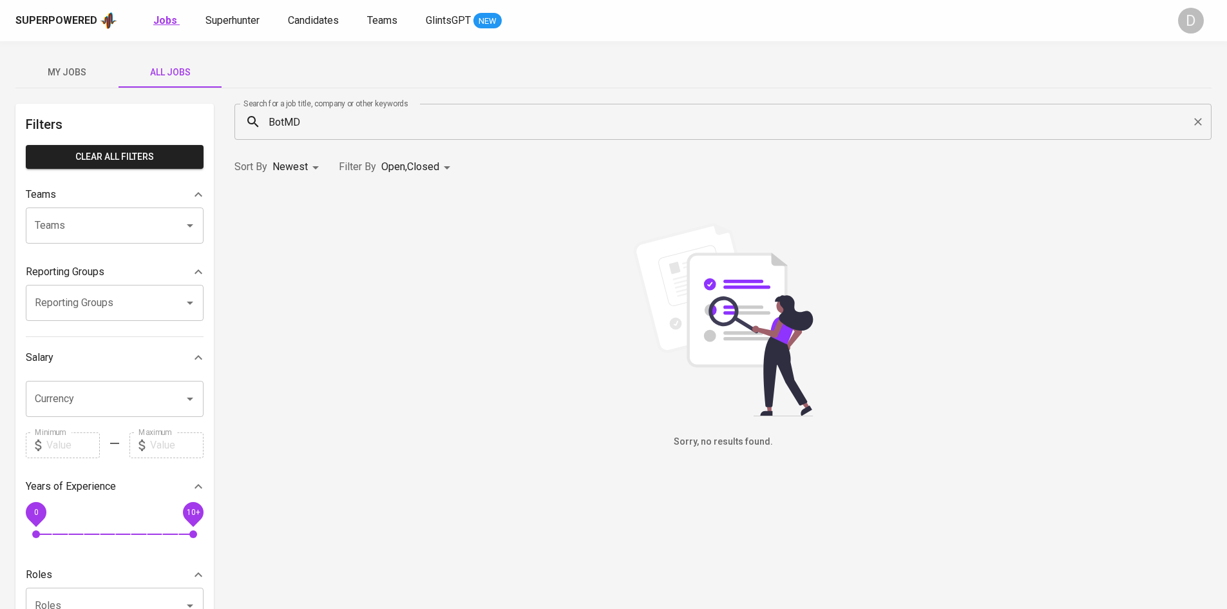
click at [158, 18] on b "Jobs" at bounding box center [165, 20] width 24 height 12
type input "OPEN"
